Goal: Information Seeking & Learning: Find specific page/section

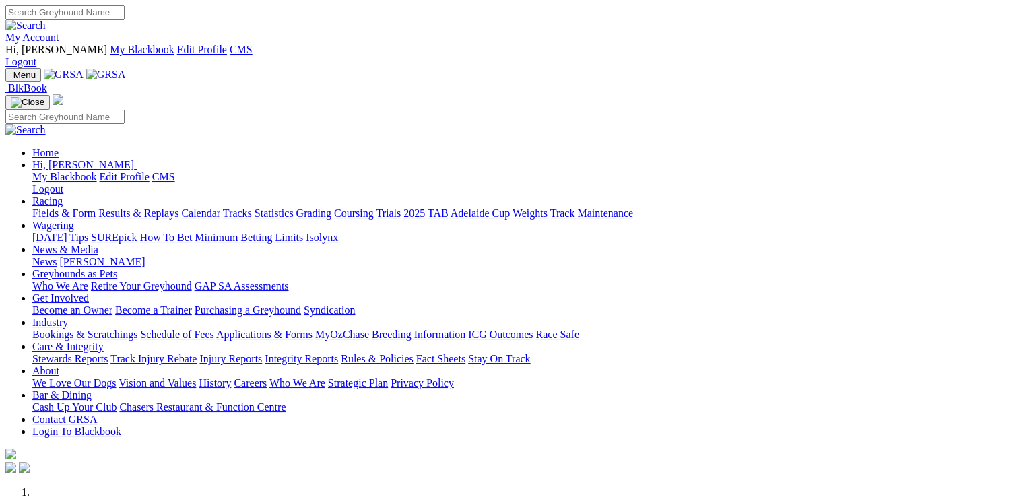
drag, startPoint x: 0, startPoint y: 0, endPoint x: 742, endPoint y: 55, distance: 743.9
click at [104, 341] on link "Care & Integrity" at bounding box center [67, 346] width 71 height 11
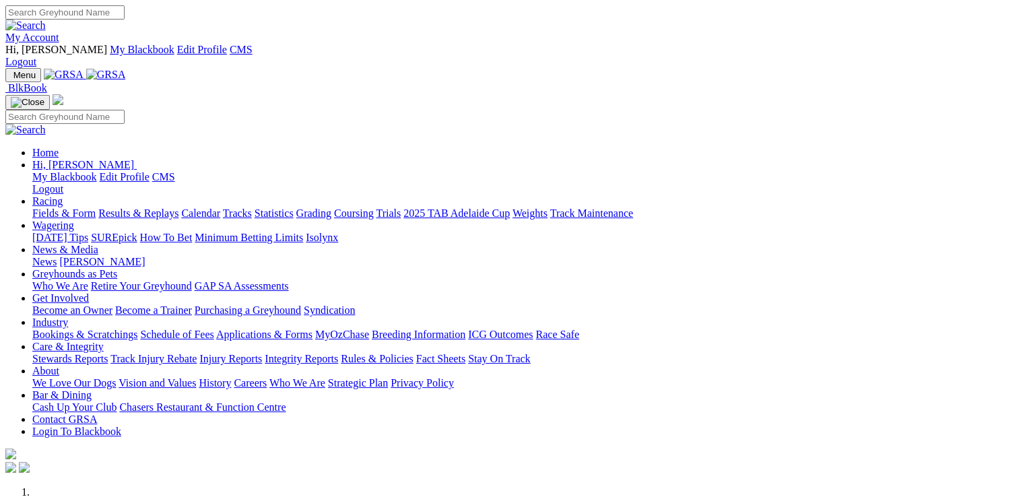
click at [108, 353] on link "Stewards Reports" at bounding box center [69, 358] width 75 height 11
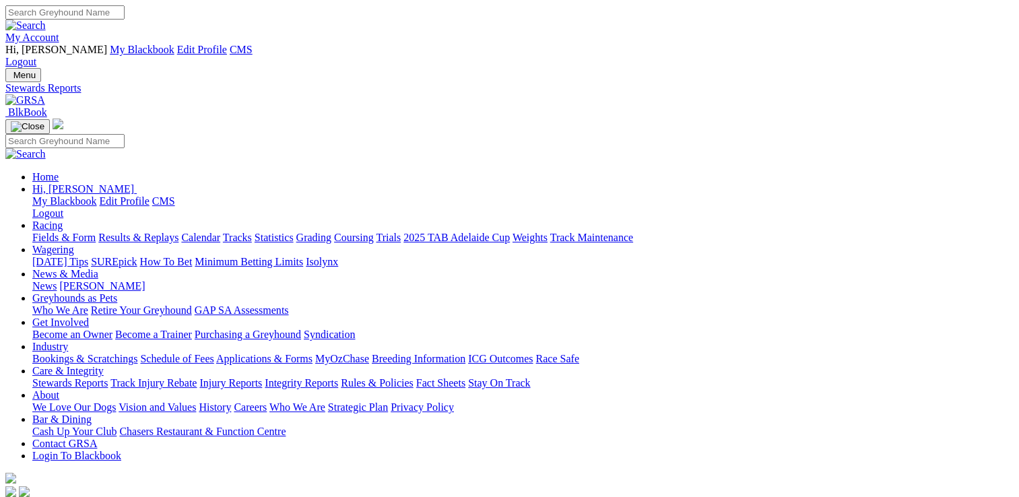
click at [104, 365] on link "Care & Integrity" at bounding box center [67, 370] width 71 height 11
click at [108, 377] on link "Stewards Reports" at bounding box center [69, 382] width 75 height 11
